Goal: Find specific fact: Find specific fact

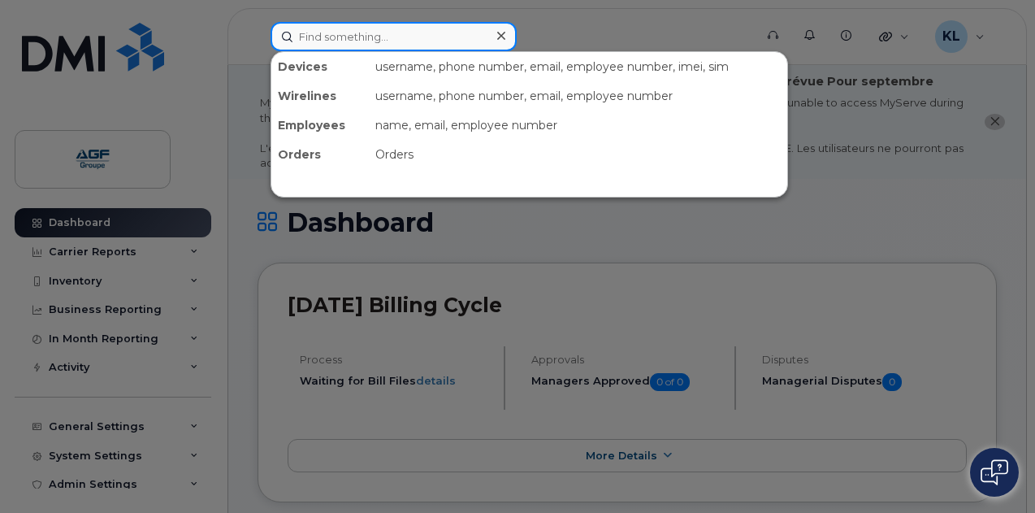
click at [358, 33] on input at bounding box center [394, 36] width 246 height 29
paste input "2267483102"
type input "2267483102"
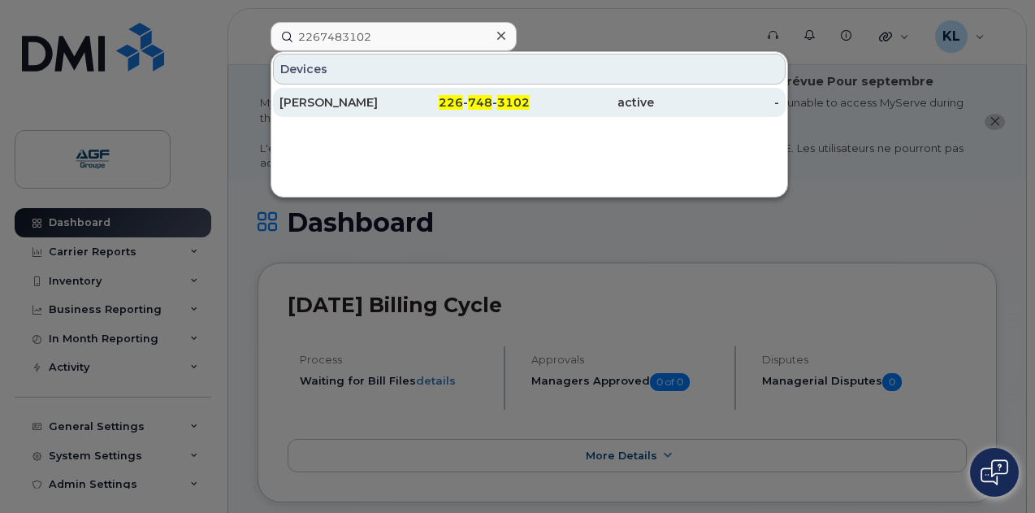
click at [314, 105] on div "[PERSON_NAME]" at bounding box center [342, 102] width 125 height 16
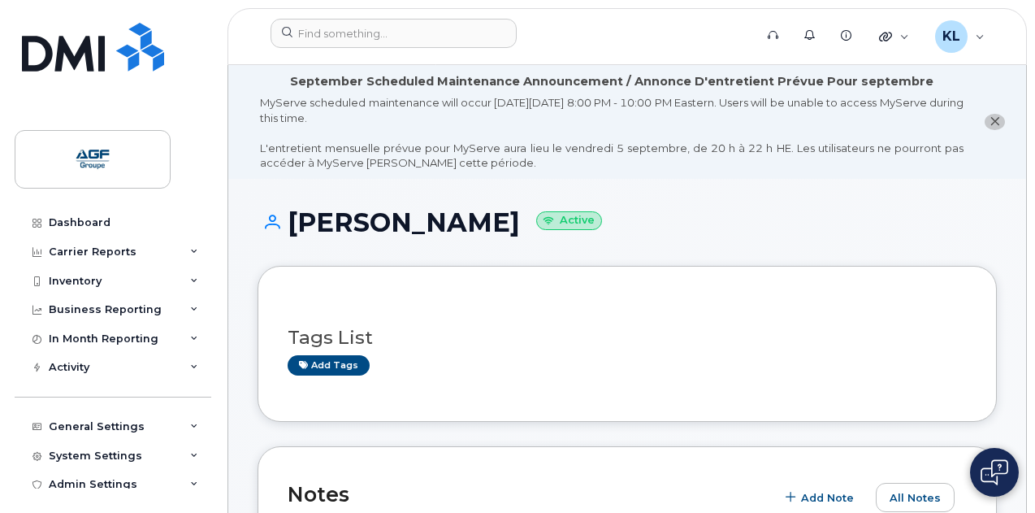
drag, startPoint x: 592, startPoint y: 223, endPoint x: 291, endPoint y: 219, distance: 300.7
click at [291, 219] on h1 "[PERSON_NAME] Active" at bounding box center [627, 222] width 739 height 28
copy h1 "[PERSON_NAME]"
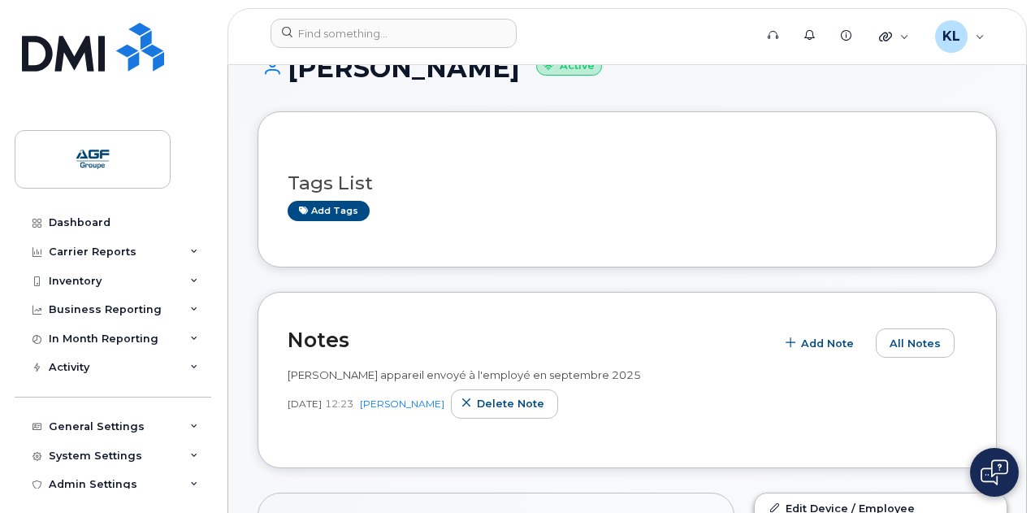
scroll to position [244, 0]
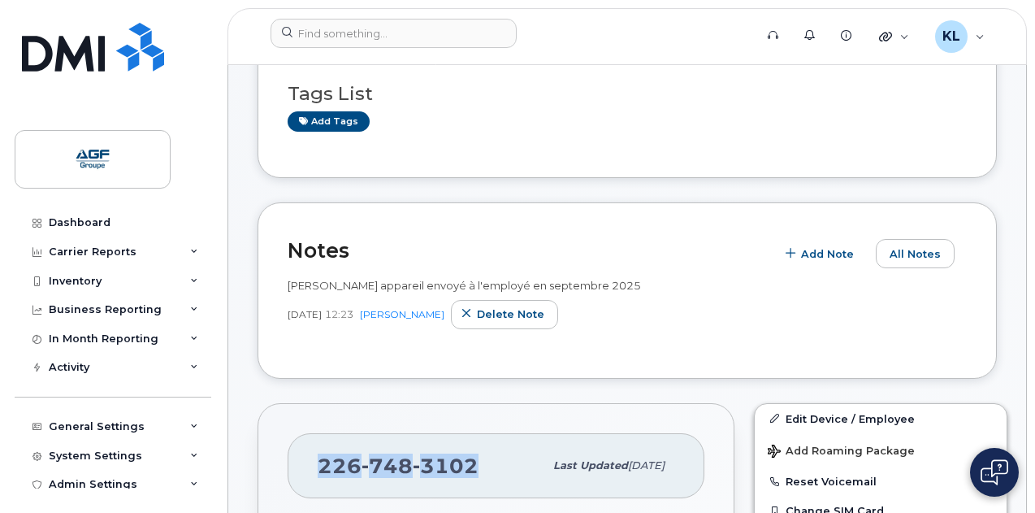
drag, startPoint x: 461, startPoint y: 464, endPoint x: 315, endPoint y: 469, distance: 145.5
click at [315, 469] on div "[PHONE_NUMBER] Last updated [DATE]" at bounding box center [496, 465] width 417 height 65
copy span "[PHONE_NUMBER]"
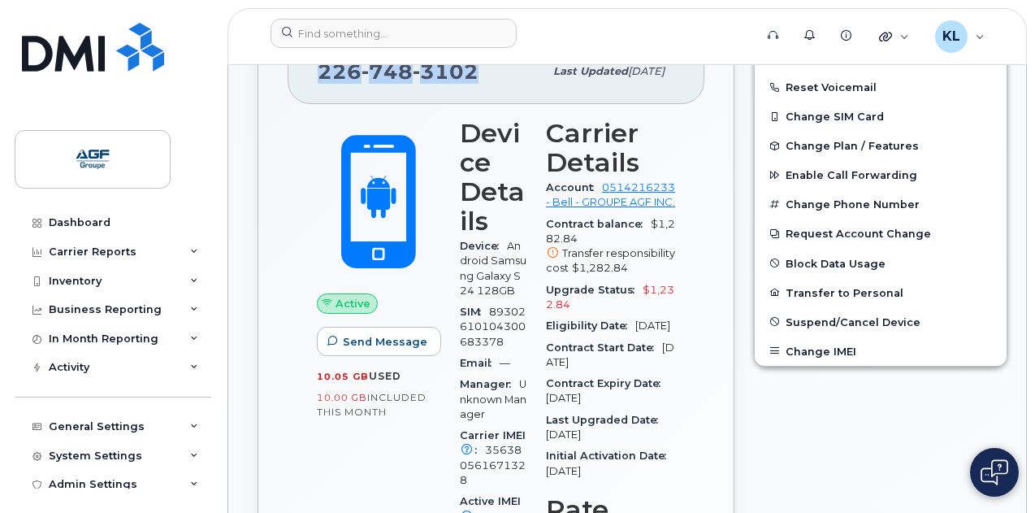
scroll to position [692, 0]
